Goal: Check status: Check status

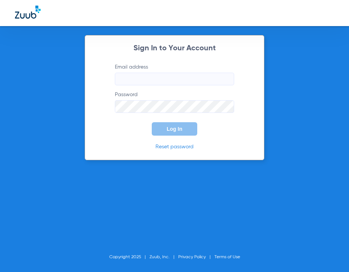
click at [174, 79] on input "Email address" at bounding box center [174, 79] width 119 height 13
type input "lidiaromero95@mydentalmail.com"
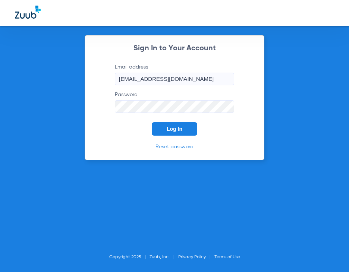
click at [186, 129] on button "Log In" at bounding box center [174, 128] width 45 height 13
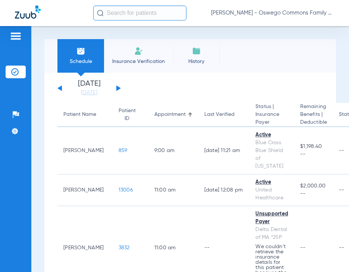
click at [154, 11] on input "text" at bounding box center [139, 13] width 93 height 15
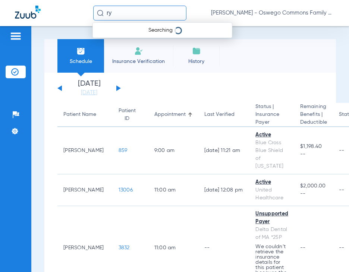
type input "r"
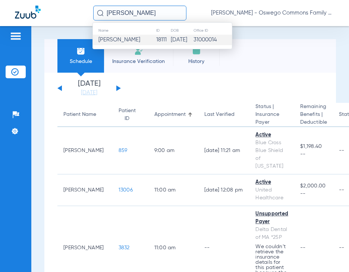
type input "steven ryan"
click at [124, 41] on span "Steven M Ryan" at bounding box center [119, 40] width 42 height 6
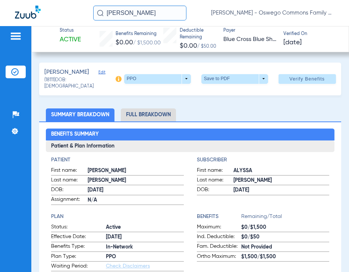
click at [292, 187] on label "DOB: 10/28/1993" at bounding box center [263, 190] width 133 height 9
drag, startPoint x: 141, startPoint y: 13, endPoint x: 76, endPoint y: 8, distance: 65.4
click at [77, 9] on div "steven ryan Lidia Romero - Oswego Commons Family Dental" at bounding box center [174, 13] width 349 height 26
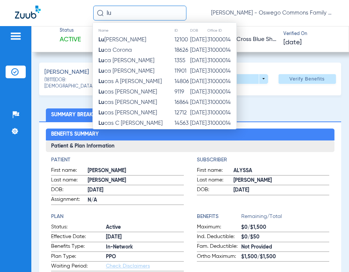
click at [118, 13] on input "lu" at bounding box center [139, 13] width 93 height 15
type input "y"
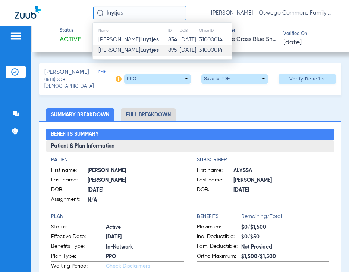
type input "luytjes"
click at [140, 51] on strong "Luytjes" at bounding box center [149, 50] width 19 height 6
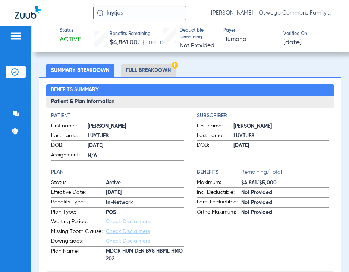
scroll to position [37, 0]
